Goal: Information Seeking & Learning: Learn about a topic

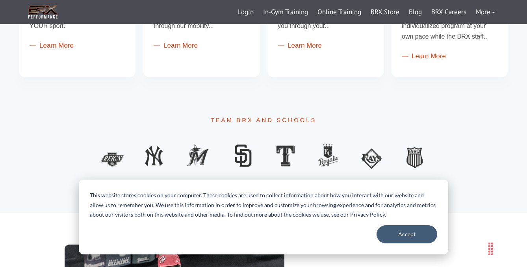
scroll to position [372, 0]
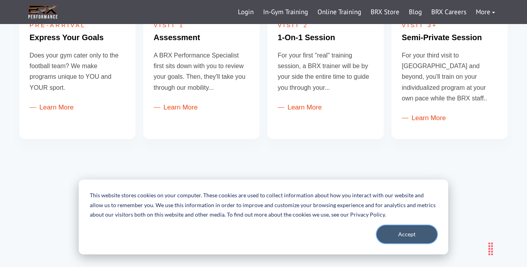
click at [401, 235] on button "Accept" at bounding box center [407, 234] width 61 height 18
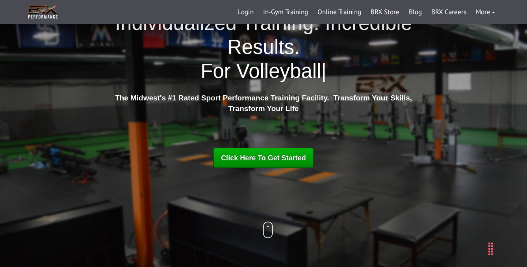
scroll to position [0, 0]
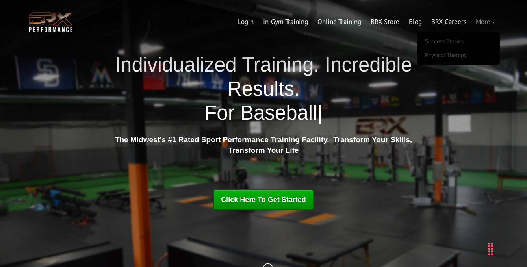
click at [488, 22] on link "More" at bounding box center [485, 22] width 29 height 19
click at [487, 18] on link "More" at bounding box center [485, 22] width 29 height 19
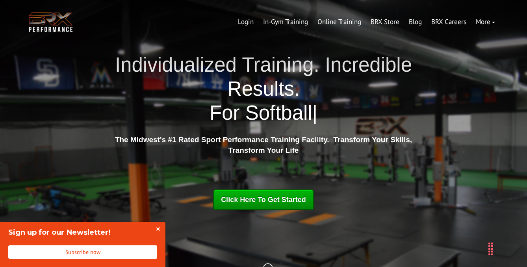
click at [160, 228] on button "Close" at bounding box center [158, 230] width 16 height 16
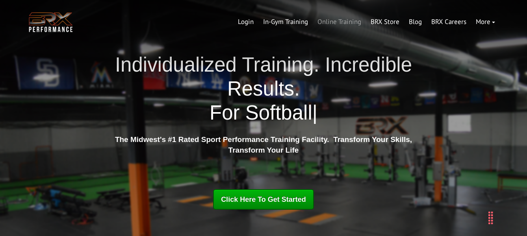
click at [339, 19] on link "Online Training" at bounding box center [339, 22] width 53 height 19
